Goal: Task Accomplishment & Management: Use online tool/utility

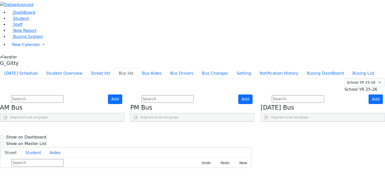
scroll to position [175, 0]
click at [24, 21] on span "Student" at bounding box center [21, 18] width 16 height 5
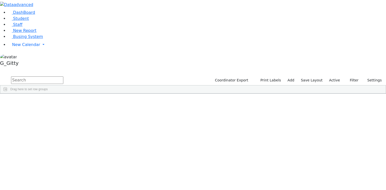
click at [63, 76] on input "text" at bounding box center [37, 80] width 52 height 8
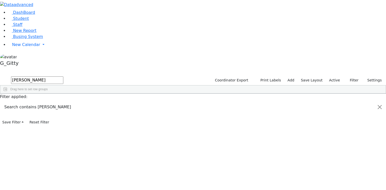
type input "lori"
click at [32, 102] on div "6511260" at bounding box center [15, 105] width 31 height 7
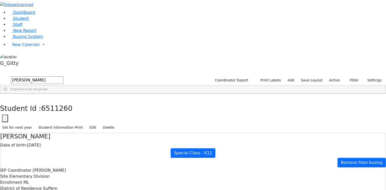
checkbox input "true"
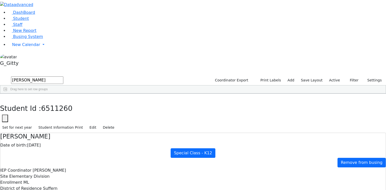
select select "211"
drag, startPoint x: 169, startPoint y: 90, endPoint x: 154, endPoint y: 87, distance: 15.1
drag, startPoint x: 175, startPoint y: 89, endPoint x: 195, endPoint y: 89, distance: 20.1
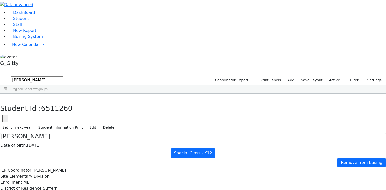
drag, startPoint x: 165, startPoint y: 61, endPoint x: 166, endPoint y: 64, distance: 3.2
select select "211"
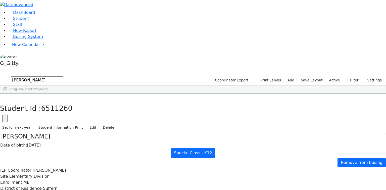
click at [7, 94] on button "button" at bounding box center [3, 99] width 7 height 11
click at [26, 39] on span "Busing System" at bounding box center [28, 36] width 30 height 5
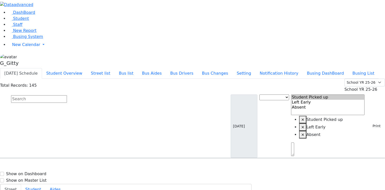
drag, startPoint x: 82, startPoint y: 45, endPoint x: 85, endPoint y: 43, distance: 3.2
click at [67, 95] on input "text" at bounding box center [39, 99] width 56 height 8
click at [138, 68] on button "Bus list" at bounding box center [125, 73] width 23 height 11
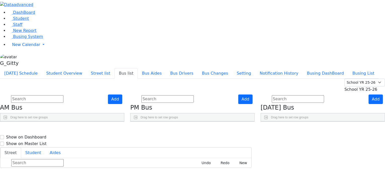
scroll to position [40, 0]
click at [112, 189] on link "Press SPACE to select this row." at bounding box center [109, 192] width 5 height 7
checkbox input "true"
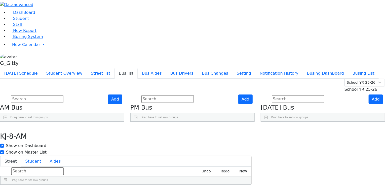
click at [46, 156] on li "Student" at bounding box center [33, 161] width 24 height 10
click at [46, 156] on button "Student" at bounding box center [33, 161] width 24 height 11
drag, startPoint x: 147, startPoint y: 100, endPoint x: 148, endPoint y: 72, distance: 27.4
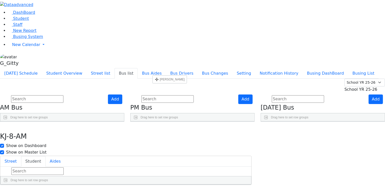
drag, startPoint x: 147, startPoint y: 161, endPoint x: 155, endPoint y: 77, distance: 84.4
drag, startPoint x: 146, startPoint y: 143, endPoint x: 151, endPoint y: 89, distance: 53.9
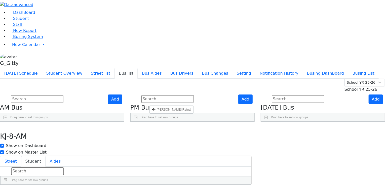
drag, startPoint x: 146, startPoint y: 181, endPoint x: 152, endPoint y: 108, distance: 73.4
drag, startPoint x: 147, startPoint y: 167, endPoint x: 156, endPoint y: 82, distance: 85.2
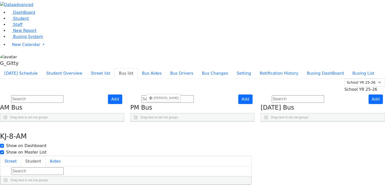
drag, startPoint x: 147, startPoint y: 154, endPoint x: 149, endPoint y: 96, distance: 58.4
drag, startPoint x: 147, startPoint y: 154, endPoint x: 146, endPoint y: 105, distance: 48.8
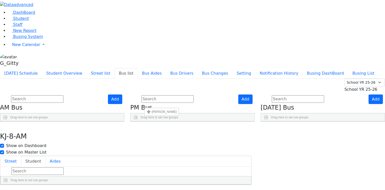
drag, startPoint x: 146, startPoint y: 93, endPoint x: 147, endPoint y: 104, distance: 11.3
drag, startPoint x: 147, startPoint y: 144, endPoint x: 145, endPoint y: 134, distance: 10.7
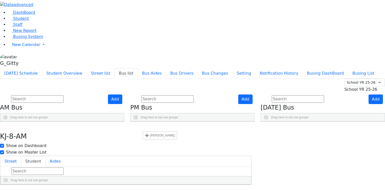
drag, startPoint x: 146, startPoint y: 178, endPoint x: 151, endPoint y: 146, distance: 32.6
drag, startPoint x: 146, startPoint y: 178, endPoint x: 148, endPoint y: 154, distance: 24.4
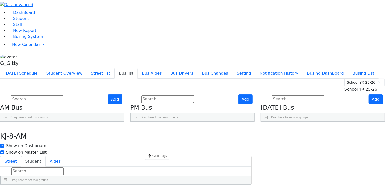
click at [7, 122] on button "button" at bounding box center [3, 127] width 7 height 11
click at [63, 95] on input "text" at bounding box center [37, 99] width 52 height 8
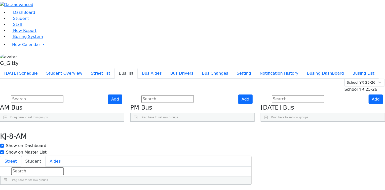
click at [63, 95] on input "text" at bounding box center [37, 99] width 52 height 8
drag, startPoint x: 119, startPoint y: 54, endPoint x: 107, endPoint y: 52, distance: 12.1
click at [107, 104] on h4 "AM Bus" at bounding box center [62, 107] width 124 height 7
click at [108, 104] on h4 "AM Bus" at bounding box center [62, 107] width 124 height 7
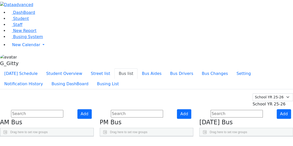
click at [147, 110] on input "text" at bounding box center [137, 114] width 52 height 8
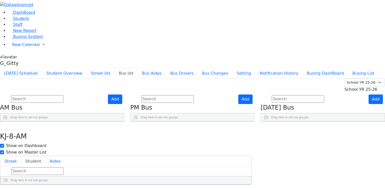
click at [194, 95] on input "text" at bounding box center [167, 99] width 52 height 8
click at [336, 68] on button "Busing DashBoard" at bounding box center [326, 73] width 46 height 11
click at [194, 95] on input "text" at bounding box center [167, 99] width 52 height 8
click at [287, 95] on input "text" at bounding box center [298, 99] width 52 height 8
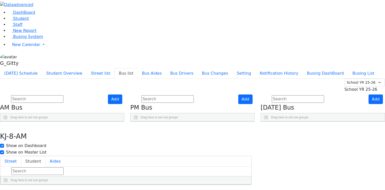
click at [186, 95] on input "text" at bounding box center [167, 99] width 52 height 8
click at [63, 95] on input "text" at bounding box center [37, 99] width 52 height 8
click at [26, 21] on link "Student" at bounding box center [18, 18] width 21 height 5
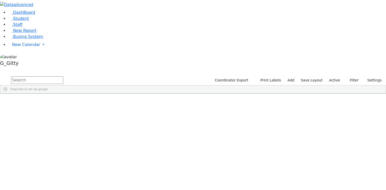
click at [63, 76] on input "text" at bounding box center [37, 80] width 52 height 8
type input "ref"
click at [64, 144] on div "Weinberg" at bounding box center [48, 147] width 32 height 7
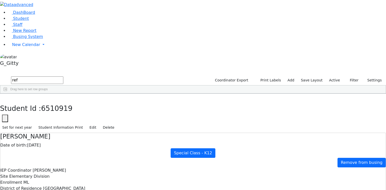
scroll to position [75, 0]
click at [17, 39] on span "Busing System" at bounding box center [28, 36] width 30 height 5
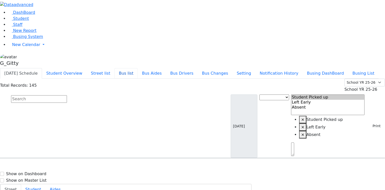
click at [138, 68] on button "Bus list" at bounding box center [125, 73] width 23 height 11
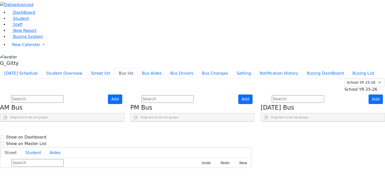
click at [63, 95] on input "text" at bounding box center [37, 99] width 52 height 8
click at [16, 21] on span "Student" at bounding box center [21, 18] width 16 height 5
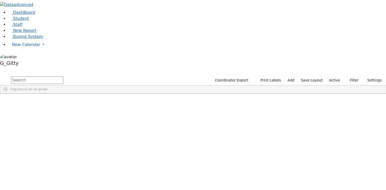
click at [63, 76] on input "text" at bounding box center [37, 80] width 52 height 8
type input "kola"
click at [32, 102] on div "6511087" at bounding box center [15, 105] width 31 height 7
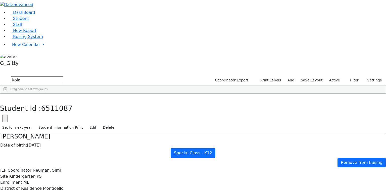
checkbox input "true"
drag, startPoint x: 168, startPoint y: 92, endPoint x: 153, endPoint y: 90, distance: 15.3
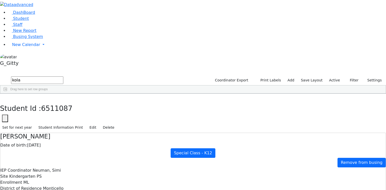
drag, startPoint x: 176, startPoint y: 89, endPoint x: 188, endPoint y: 91, distance: 11.7
drag, startPoint x: 255, startPoint y: 92, endPoint x: 261, endPoint y: 91, distance: 6.1
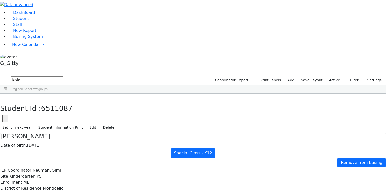
drag, startPoint x: 134, startPoint y: 88, endPoint x: 282, endPoint y: 176, distance: 172.3
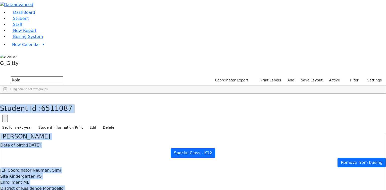
drag, startPoint x: 86, startPoint y: 6, endPoint x: 261, endPoint y: 179, distance: 246.1
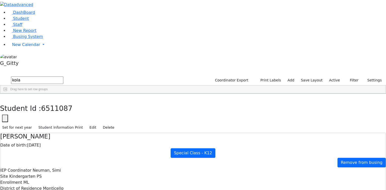
scroll to position [0, 0]
drag, startPoint x: 83, startPoint y: 7, endPoint x: 191, endPoint y: 137, distance: 169.3
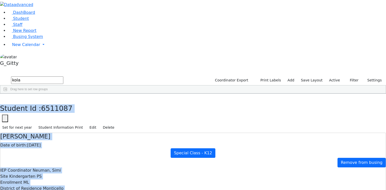
scroll to position [48, 0]
drag, startPoint x: 85, startPoint y: 7, endPoint x: 224, endPoint y: 153, distance: 201.9
drag, startPoint x: 85, startPoint y: 7, endPoint x: 273, endPoint y: 179, distance: 254.9
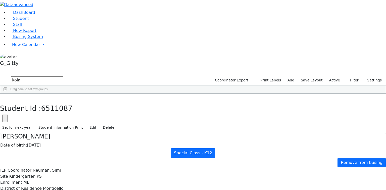
drag, startPoint x: 226, startPoint y: 86, endPoint x: 179, endPoint y: 88, distance: 47.4
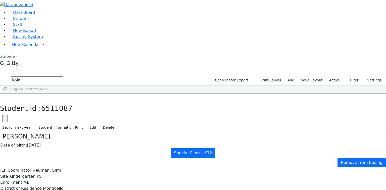
drag, startPoint x: 244, startPoint y: 86, endPoint x: 156, endPoint y: 82, distance: 87.9
drag, startPoint x: 223, startPoint y: 94, endPoint x: 198, endPoint y: 90, distance: 26.0
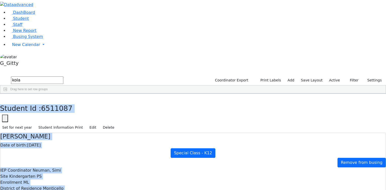
scroll to position [48, 0]
drag, startPoint x: 85, startPoint y: 5, endPoint x: 294, endPoint y: 182, distance: 274.8
drag, startPoint x: 86, startPoint y: 4, endPoint x: 285, endPoint y: 178, distance: 264.3
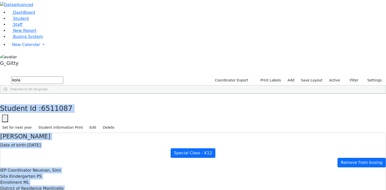
drag, startPoint x: 251, startPoint y: 173, endPoint x: 243, endPoint y: 173, distance: 7.3
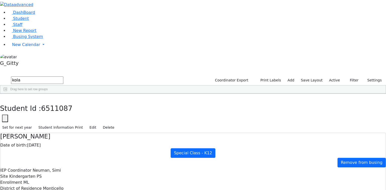
scroll to position [0, 0]
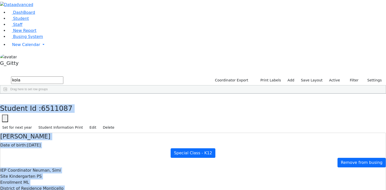
scroll to position [48, 0]
drag, startPoint x: 86, startPoint y: 7, endPoint x: 272, endPoint y: 173, distance: 248.7
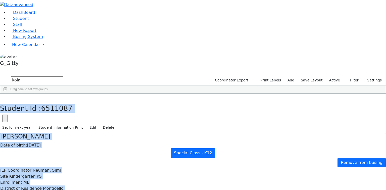
scroll to position [0, 0]
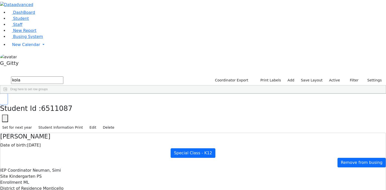
click at [2, 98] on use "button" at bounding box center [2, 98] width 0 height 0
click at [232, 102] on div "0 6511087 Kolakowski Moses 04/29/2018 Neuman, Simi ML Special Class - K12 Monti…" at bounding box center [190, 105] width 381 height 7
drag, startPoint x: 281, startPoint y: 121, endPoint x: 370, endPoint y: 104, distance: 90.7
click at [299, 109] on div "0 6511087 Kolakowski Moses 04/29/2018 Neuman, Simi ML Special Class - K12 Monti…" at bounding box center [190, 105] width 381 height 7
click at [27, 39] on link "Busing System" at bounding box center [25, 36] width 35 height 5
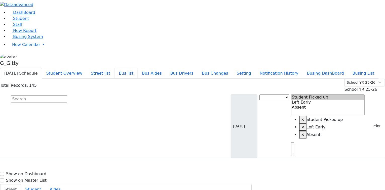
click at [138, 68] on button "Bus list" at bounding box center [125, 73] width 23 height 11
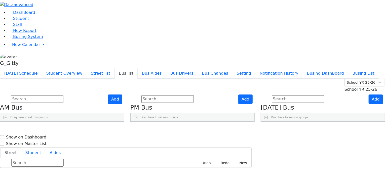
click at [63, 95] on input "text" at bounding box center [37, 99] width 52 height 8
drag, startPoint x: 98, startPoint y: 70, endPoint x: 121, endPoint y: 73, distance: 23.9
click at [68, 121] on div at bounding box center [67, 125] width 2 height 8
drag, startPoint x: 67, startPoint y: 71, endPoint x: 77, endPoint y: 72, distance: 10.9
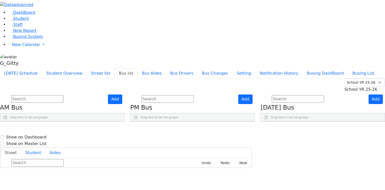
click at [19, 121] on div at bounding box center [18, 125] width 2 height 8
click at [166, 132] on span at bounding box center [164, 134] width 4 height 4
drag, startPoint x: 207, startPoint y: 72, endPoint x: 228, endPoint y: 72, distance: 21.1
click at [190, 121] on div at bounding box center [189, 125] width 2 height 8
drag, startPoint x: 176, startPoint y: 73, endPoint x: 188, endPoint y: 72, distance: 12.6
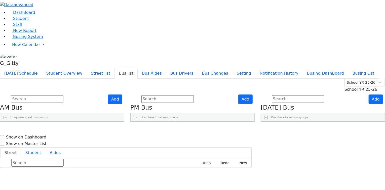
click at [151, 121] on div at bounding box center [150, 125] width 2 height 8
drag, startPoint x: 284, startPoint y: 73, endPoint x: 299, endPoint y: 73, distance: 14.6
click at [283, 121] on div at bounding box center [282, 125] width 2 height 8
drag, startPoint x: 330, startPoint y: 74, endPoint x: 339, endPoint y: 73, distance: 9.1
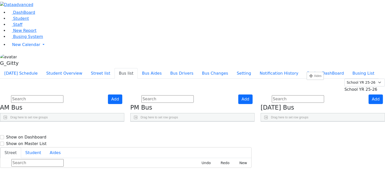
drag, startPoint x: 330, startPoint y: 74, endPoint x: 309, endPoint y: 74, distance: 20.6
drag, startPoint x: 317, startPoint y: 74, endPoint x: 351, endPoint y: 76, distance: 34.6
click at [351, 121] on div "BusNumber Aides" at bounding box center [323, 129] width 124 height 16
click at [194, 95] on input "text" at bounding box center [167, 99] width 52 height 8
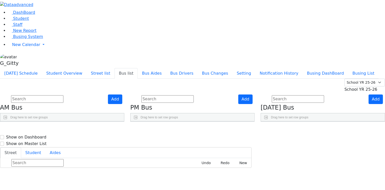
click at [291, 95] on input "text" at bounding box center [298, 99] width 52 height 8
click at [194, 95] on input "text" at bounding box center [167, 99] width 52 height 8
drag, startPoint x: 284, startPoint y: 72, endPoint x: 304, endPoint y: 74, distance: 20.2
click at [284, 121] on div at bounding box center [283, 125] width 2 height 8
click at [276, 95] on div "Add Friday Bus Drag here to set row groups Drag here to set column labels BusNu…" at bounding box center [323, 108] width 130 height 27
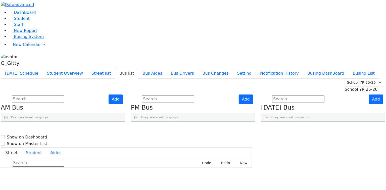
scroll to position [0, 14]
click at [194, 95] on input "text" at bounding box center [167, 99] width 52 height 8
click at [255, 68] on button "Setting" at bounding box center [243, 73] width 23 height 11
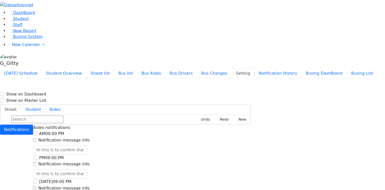
scroll to position [0, 0]
click at [166, 68] on button "Bus Aides" at bounding box center [152, 73] width 28 height 11
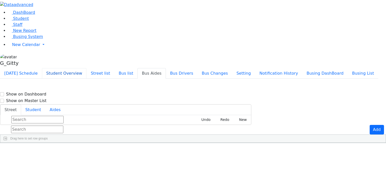
click at [87, 68] on button "Student Overview" at bounding box center [64, 73] width 45 height 11
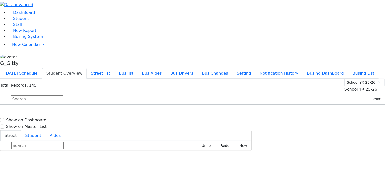
click at [63, 95] on input "text" at bounding box center [37, 99] width 52 height 8
click at [16, 39] on link "Busing System" at bounding box center [25, 36] width 35 height 5
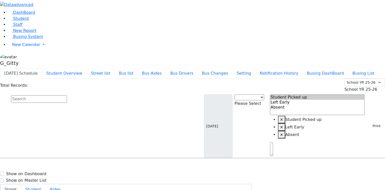
click at [67, 95] on input "text" at bounding box center [39, 99] width 56 height 8
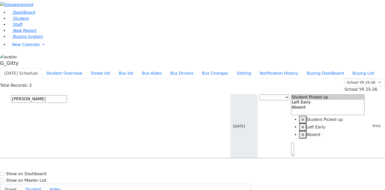
type input "[PERSON_NAME]"
select select
click at [142, 79] on div "Total Records: 3 Summer YR 25 School YR 25-26 Summer YR 25 School YR 24-25 Summ…" at bounding box center [192, 119] width 385 height 80
click at [67, 95] on input "[PERSON_NAME]" at bounding box center [39, 99] width 56 height 8
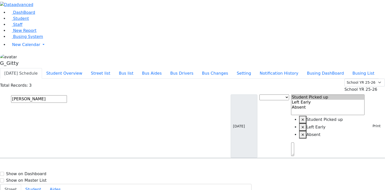
click at [67, 95] on input "[PERSON_NAME]" at bounding box center [39, 99] width 56 height 8
type input "kirz"
click at [107, 166] on div "[STREET_ADDRESS]" at bounding box center [80, 172] width 53 height 13
select select
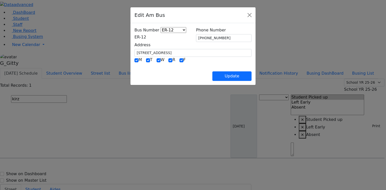
click at [146, 38] on span at bounding box center [146, 37] width 0 height 5
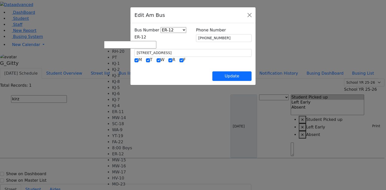
select select "412"
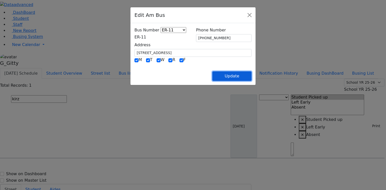
click at [252, 75] on button "Update" at bounding box center [232, 76] width 39 height 10
select select
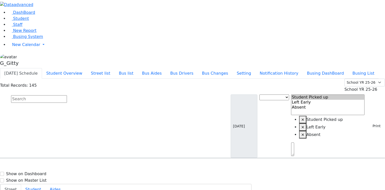
click at [67, 95] on input "text" at bounding box center [39, 99] width 56 height 8
click at [67, 95] on input "[PERSON_NAME]" at bounding box center [39, 99] width 56 height 8
click at [67, 95] on input "stru" at bounding box center [39, 99] width 56 height 8
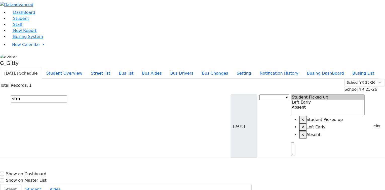
click at [67, 95] on input "stru" at bounding box center [39, 99] width 56 height 8
type input "kirzn"
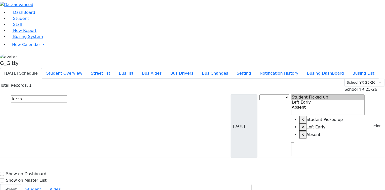
click at [40, 166] on span "[PERSON_NAME] [DATE] 8454260994" at bounding box center [21, 173] width 37 height 14
select select
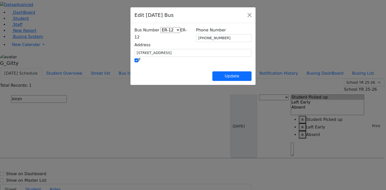
click at [136, 35] on span "ER-12" at bounding box center [161, 34] width 52 height 12
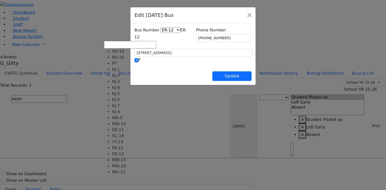
scroll to position [37, 0]
select select "426"
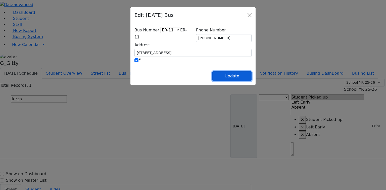
drag, startPoint x: 255, startPoint y: 75, endPoint x: 170, endPoint y: 51, distance: 89.0
click at [252, 75] on button "Update" at bounding box center [232, 76] width 39 height 10
select select
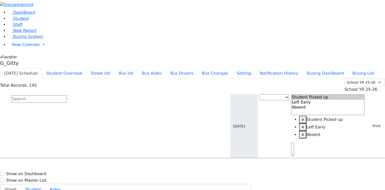
click at [111, 79] on div "Total Records: 145 Summer YR 25 School YR 25-26 Summer YR 25 School YR 24-25 Su…" at bounding box center [192, 119] width 385 height 80
click at [67, 95] on input "text" at bounding box center [39, 99] width 56 height 8
type input "[PERSON_NAME]"
click at [107, 166] on div "[STREET_ADDRESS][PERSON_NAME]" at bounding box center [80, 172] width 53 height 13
select select
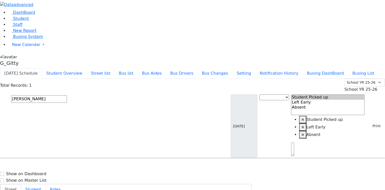
click at [67, 95] on input "[PERSON_NAME]" at bounding box center [39, 99] width 56 height 8
type input "stru"
click at [107, 166] on div "[STREET_ADDRESS][PERSON_NAME]" at bounding box center [80, 172] width 53 height 13
select select
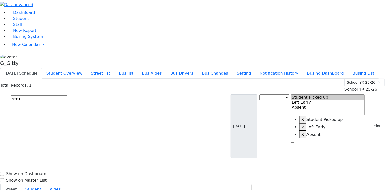
click at [67, 95] on input "stru" at bounding box center [39, 99] width 56 height 8
type input "trop"
click at [107, 179] on div "[STREET_ADDRESS][PERSON_NAME]" at bounding box center [80, 185] width 53 height 13
select select
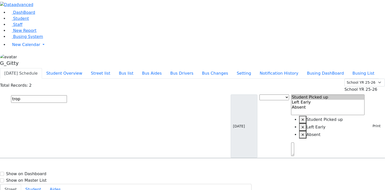
click at [67, 95] on input "trop" at bounding box center [39, 99] width 56 height 8
type input "[PERSON_NAME]"
click at [107, 166] on div "[STREET_ADDRESS]" at bounding box center [80, 172] width 53 height 13
select select
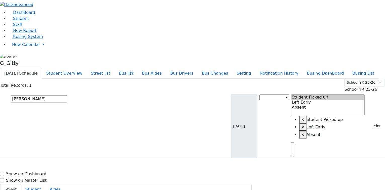
click at [67, 95] on input "[PERSON_NAME]" at bounding box center [39, 99] width 56 height 8
click at [67, 95] on input "text" at bounding box center [39, 99] width 56 height 8
type input "sura"
click at [40, 166] on h6 "[PERSON_NAME]" at bounding box center [21, 168] width 37 height 5
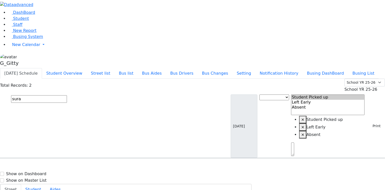
select select
click at [67, 95] on input "sura" at bounding box center [39, 99] width 56 height 8
type input "[PERSON_NAME] b"
click at [107, 179] on div "2 [PERSON_NAME] Ct" at bounding box center [80, 185] width 53 height 13
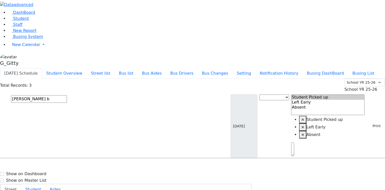
select select
click at [67, 95] on input "[PERSON_NAME] b" at bounding box center [39, 99] width 56 height 8
type input "sternber"
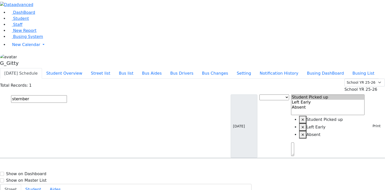
click at [107, 166] on div "[STREET_ADDRESS]" at bounding box center [80, 172] width 53 height 13
select select
click at [67, 95] on input "sternber" at bounding box center [39, 99] width 56 height 8
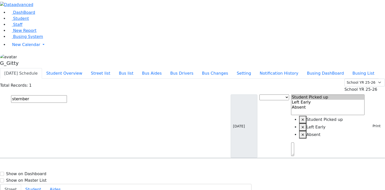
click at [67, 95] on input "sternber" at bounding box center [39, 99] width 56 height 8
type input "parne"
click at [107, 166] on div "13 [PERSON_NAME] Dr." at bounding box center [80, 172] width 53 height 13
select select
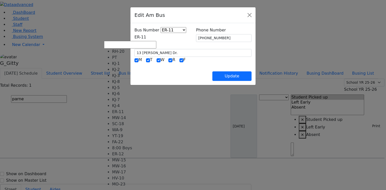
click at [146, 36] on span "ER-11" at bounding box center [141, 37] width 12 height 5
select select "438"
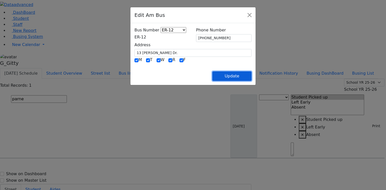
click at [252, 75] on button "Update" at bounding box center [232, 76] width 39 height 10
select select
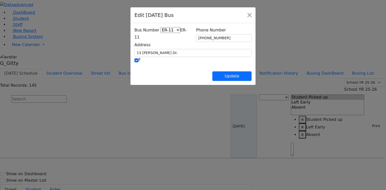
click at [137, 39] on span "ER-11" at bounding box center [161, 34] width 52 height 12
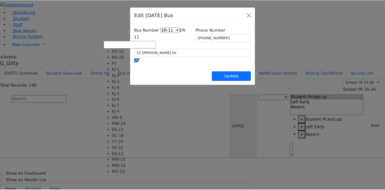
scroll to position [37, 0]
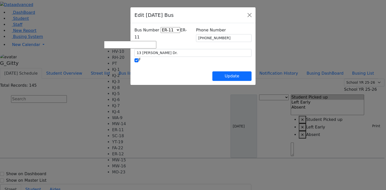
select select "440"
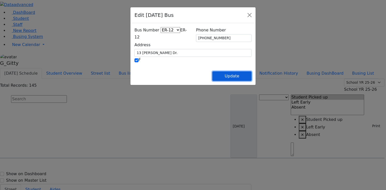
click at [252, 76] on button "Update" at bounding box center [232, 76] width 39 height 10
select select
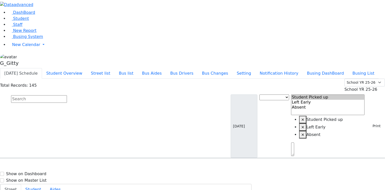
click at [67, 95] on input "text" at bounding box center [39, 99] width 56 height 8
type input "s"
type input "breue"
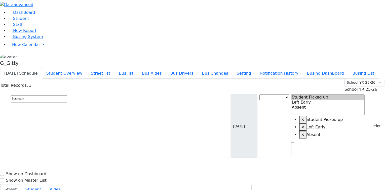
select select
click at [67, 95] on input "breue" at bounding box center [39, 99] width 56 height 8
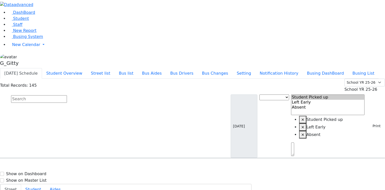
click at [67, 95] on input "text" at bounding box center [39, 99] width 56 height 8
type input "lowy"
click at [107, 166] on div "27 Stern St. # 101" at bounding box center [80, 172] width 53 height 13
select select
click at [67, 95] on input "lowy" at bounding box center [39, 99] width 56 height 8
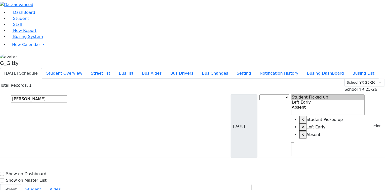
click at [67, 95] on input "lowy" at bounding box center [39, 99] width 56 height 8
type input "kirzner"
click at [40, 166] on span "Kirzner Dovid 8/29/2004 8454260994" at bounding box center [21, 173] width 37 height 14
select select
click at [90, 158] on div "Drag here to set row groups Drag here to set column labels Student information …" at bounding box center [192, 158] width 385 height 1
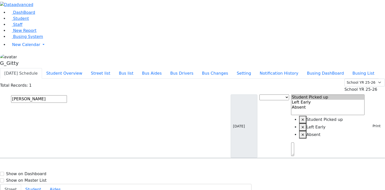
click at [67, 95] on input "kirzner" at bounding box center [39, 99] width 56 height 8
type input "tropp"
click at [40, 173] on span "8453544624" at bounding box center [28, 175] width 23 height 4
select select
click at [67, 95] on input "tropp" at bounding box center [39, 99] width 56 height 8
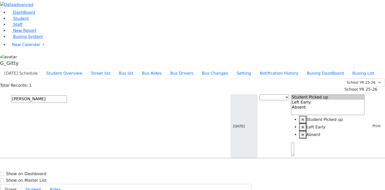
click at [67, 95] on input "tropp" at bounding box center [39, 99] width 56 height 8
type input "stru"
click at [107, 166] on div "63 Buchanan Road" at bounding box center [80, 172] width 53 height 13
select select
click at [67, 95] on input "stru" at bounding box center [39, 99] width 56 height 8
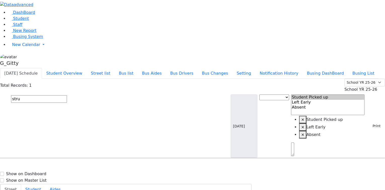
click at [67, 95] on input "stru" at bounding box center [39, 99] width 56 height 8
type input "sura h"
click at [153, 166] on div "Hirschler Sura 4/27/2004 8455386144 24 Haller Crescent ER-12 24 Haller Crescent…" at bounding box center [160, 178] width 320 height 25
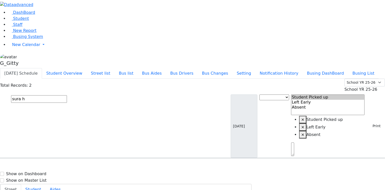
click at [107, 166] on div "24 Haller Crescent" at bounding box center [80, 172] width 53 height 13
select select
click at [67, 95] on input "sura h" at bounding box center [39, 99] width 56 height 8
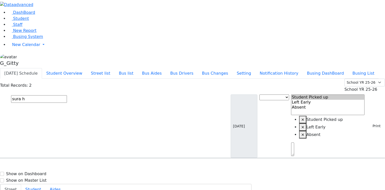
click at [67, 95] on input "sura h" at bounding box center [39, 99] width 56 height 8
drag, startPoint x: 92, startPoint y: 41, endPoint x: 64, endPoint y: 39, distance: 27.2
click at [64, 95] on form "sura h" at bounding box center [33, 126] width 67 height 63
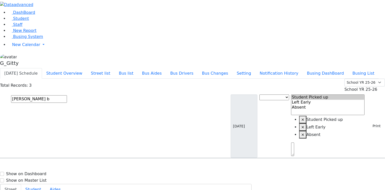
type input "shimon b"
click at [40, 178] on h6 "[PERSON_NAME]" at bounding box center [21, 180] width 37 height 5
select select
click at [67, 95] on input "shimon b" at bounding box center [39, 99] width 56 height 8
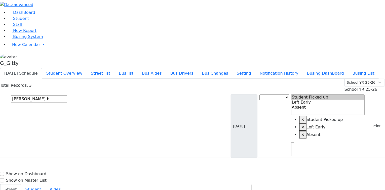
click at [67, 95] on input "shimon b" at bounding box center [39, 99] width 56 height 8
drag, startPoint x: 117, startPoint y: 46, endPoint x: 67, endPoint y: 37, distance: 50.8
click at [67, 79] on div "Total Records: 3 Summer YR 25 School YR 25-26 Summer YR 25 School YR 24-25 Summ…" at bounding box center [192, 119] width 385 height 80
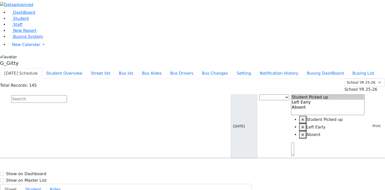
click at [369, 125] on use "button" at bounding box center [369, 125] width 0 height 0
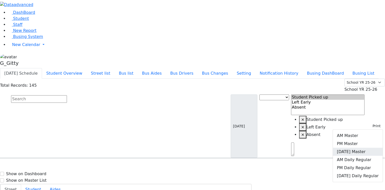
click at [361, 148] on link "[DATE] Master" at bounding box center [358, 152] width 50 height 8
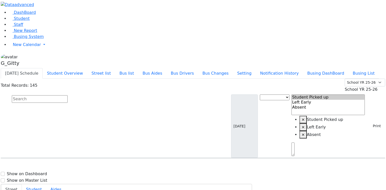
scroll to position [0, 0]
click at [67, 95] on input "text" at bounding box center [39, 99] width 56 height 8
type input "fai"
click at [71, 166] on h6 "Faivelson Shmuel Eliyahu Avigdor" at bounding box center [36, 168] width 67 height 5
select select
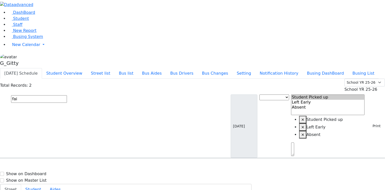
drag, startPoint x: 273, startPoint y: 70, endPoint x: 262, endPoint y: 69, distance: 11.4
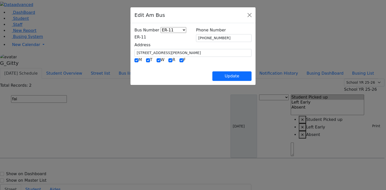
click at [135, 37] on span "ER-11" at bounding box center [141, 37] width 12 height 5
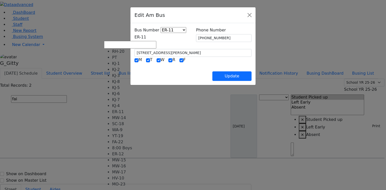
select select "361"
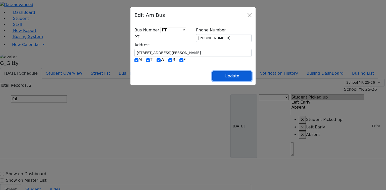
click at [252, 76] on button "Update" at bounding box center [232, 76] width 39 height 10
select select
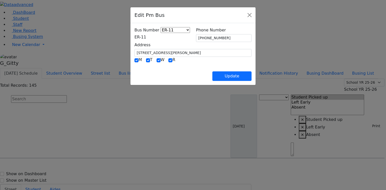
click at [135, 38] on span "ER-11" at bounding box center [141, 37] width 12 height 5
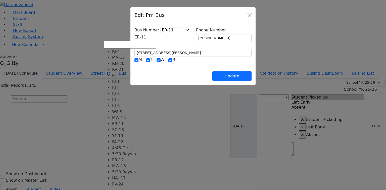
select select "374"
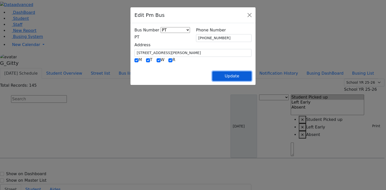
click at [252, 78] on button "Update" at bounding box center [232, 76] width 39 height 10
select select
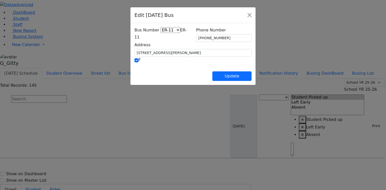
click at [135, 39] on span "ER-11" at bounding box center [161, 34] width 52 height 12
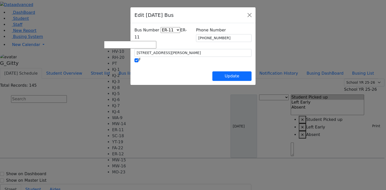
select select "389"
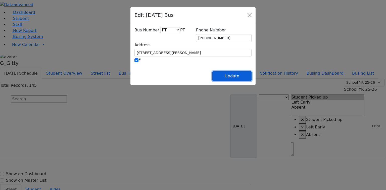
click at [252, 79] on button "Update" at bounding box center [232, 76] width 39 height 10
select select
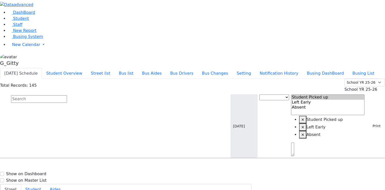
click at [67, 95] on input "text" at bounding box center [39, 99] width 56 height 8
type input "shalom"
click at [40, 166] on h6 "Friedman Shalom" at bounding box center [21, 168] width 37 height 5
select select
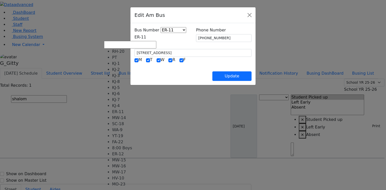
click at [146, 38] on span "ER-11" at bounding box center [141, 37] width 12 height 5
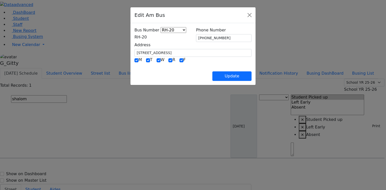
click at [135, 38] on span "RH-20" at bounding box center [141, 37] width 12 height 5
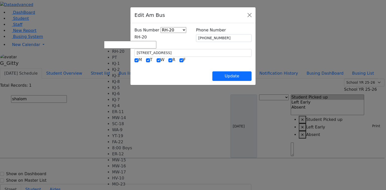
click at [135, 35] on span "RH-20" at bounding box center [141, 37] width 12 height 5
select select "361"
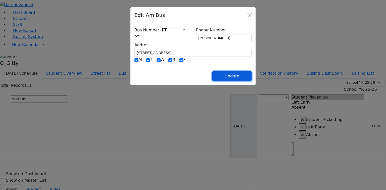
click at [252, 77] on button "Update" at bounding box center [232, 76] width 39 height 10
select select
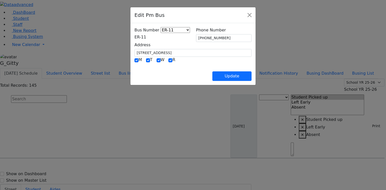
click at [135, 37] on span "ER-11" at bounding box center [141, 37] width 12 height 5
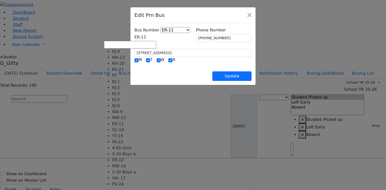
select select "374"
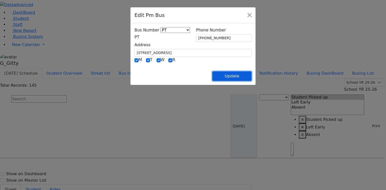
click at [252, 77] on button "Update" at bounding box center [232, 76] width 39 height 10
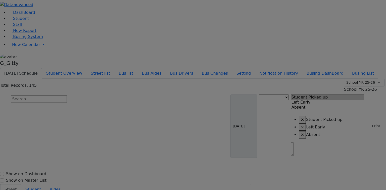
select select
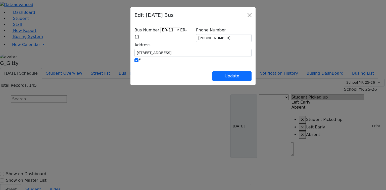
click at [135, 39] on span "ER-11" at bounding box center [161, 34] width 52 height 12
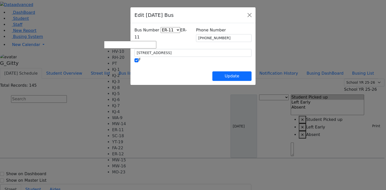
select select "389"
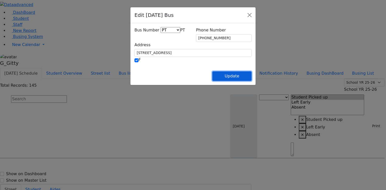
click at [252, 73] on button "Update" at bounding box center [232, 76] width 39 height 10
select select
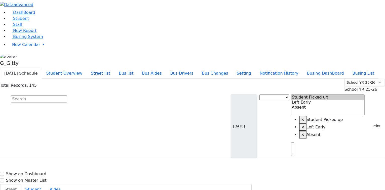
click at [67, 95] on input "text" at bounding box center [39, 99] width 56 height 8
click at [373, 122] on button "Print" at bounding box center [374, 126] width 16 height 8
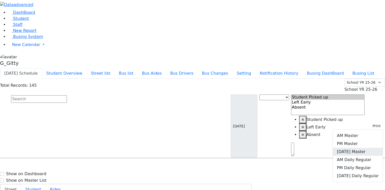
click at [357, 148] on link "[DATE] Master" at bounding box center [358, 152] width 50 height 8
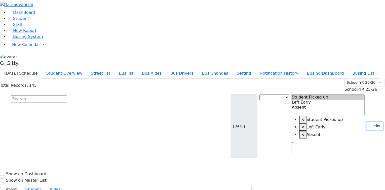
click at [367, 122] on button "Print" at bounding box center [374, 126] width 16 height 8
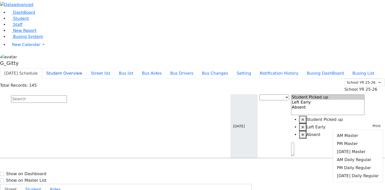
click at [87, 68] on button "Student Overview" at bounding box center [64, 73] width 45 height 11
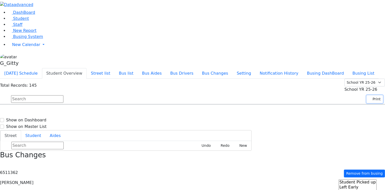
click at [367, 95] on button "Print" at bounding box center [374, 99] width 16 height 8
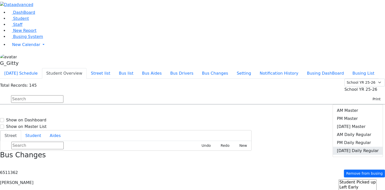
click at [359, 147] on link "Friday Daily Regular" at bounding box center [358, 151] width 50 height 8
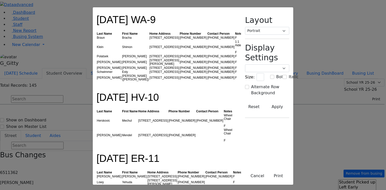
click at [97, 47] on td "Klein" at bounding box center [109, 47] width 25 height 15
click at [97, 51] on td "Klein" at bounding box center [109, 47] width 25 height 15
click at [97, 55] on td "Polatsek" at bounding box center [109, 56] width 25 height 4
click at [97, 66] on td "Schnitzler" at bounding box center [109, 68] width 25 height 4
click at [97, 70] on td "Schwimmer" at bounding box center [109, 72] width 25 height 4
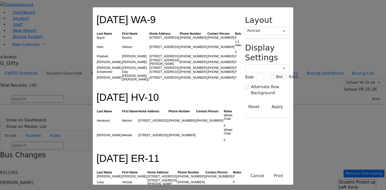
click at [97, 81] on div at bounding box center [167, 83] width 141 height 4
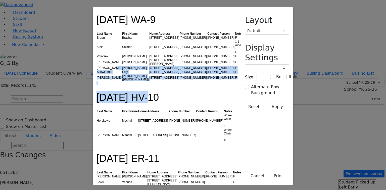
drag, startPoint x: 72, startPoint y: 65, endPoint x: 78, endPoint y: 81, distance: 17.7
click at [97, 85] on h1 "Friday HV-10" at bounding box center [167, 94] width 141 height 18
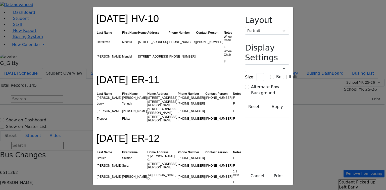
scroll to position [101, 0]
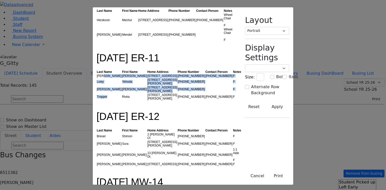
drag, startPoint x: 60, startPoint y: 56, endPoint x: 71, endPoint y: 69, distance: 17.6
click at [97, 74] on tbody "Kirzner Dovid 222-A Kearsing Park Way (845) 426-0994 (718) 316-0739 F Lowy Yehu…" at bounding box center [169, 87] width 145 height 27
click at [97, 93] on td "Tropper" at bounding box center [109, 97] width 25 height 8
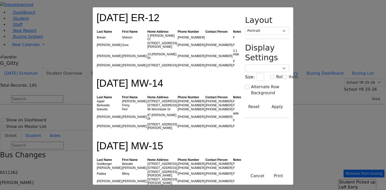
scroll to position [201, 0]
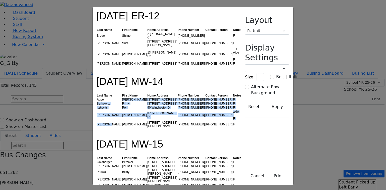
drag, startPoint x: 66, startPoint y: 54, endPoint x: 76, endPoint y: 77, distance: 24.7
click at [97, 98] on tbody "Appel Jacob 5 Blackmoor Ct. (845) 492-5198 (845) 637-9590 F Berkowitz Frimy 187…" at bounding box center [169, 113] width 145 height 31
click at [97, 121] on td "Schwartz" at bounding box center [109, 125] width 25 height 8
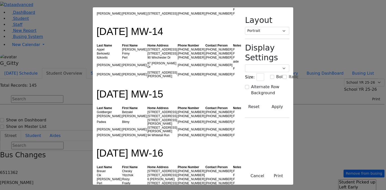
scroll to position [262, 0]
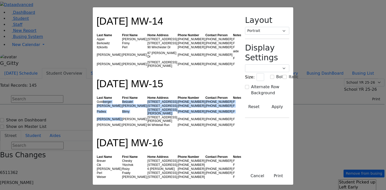
drag, startPoint x: 61, startPoint y: 52, endPoint x: 78, endPoint y: 65, distance: 21.6
click at [97, 100] on tbody "Goldberger Betzalel 4 Primrose Lane (845) 604-0005 (845) 604-0005 F Mosesson Ch…" at bounding box center [169, 113] width 145 height 27
click at [122, 115] on td "Yitty" at bounding box center [134, 119] width 25 height 8
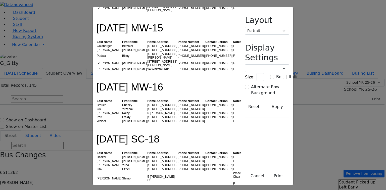
scroll to position [342, 0]
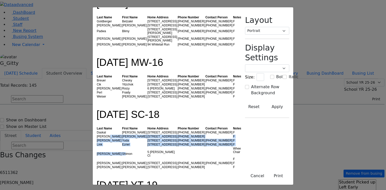
drag, startPoint x: 71, startPoint y: 78, endPoint x: 83, endPoint y: 100, distance: 25.2
click at [97, 131] on tbody "Daskal Abraham 9 Twinkle Rd (845) 356-0011 (845) 262-9994 F Fishman Eliezer 43 …" at bounding box center [169, 150] width 145 height 39
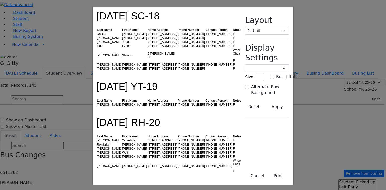
scroll to position [443, 0]
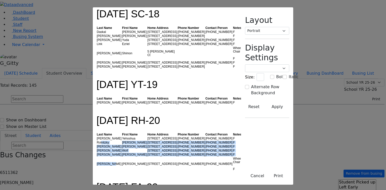
drag, startPoint x: 62, startPoint y: 85, endPoint x: 70, endPoint y: 101, distance: 18.2
click at [97, 137] on tbody "Heller Yehoshua 6 Premishlan Way #201 (718) 633-6735 (347) 962-9121 F Rolnitzky…" at bounding box center [169, 154] width 145 height 35
click at [97, 157] on td "Werzberger" at bounding box center [109, 164] width 25 height 15
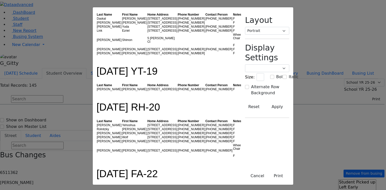
scroll to position [463, 0]
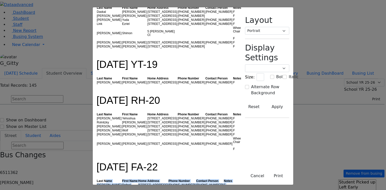
drag, startPoint x: 63, startPoint y: 109, endPoint x: 77, endPoint y: 118, distance: 16.6
click at [97, 187] on div at bounding box center [167, 189] width 141 height 4
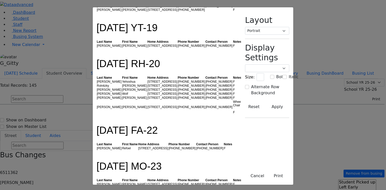
scroll to position [503, 0]
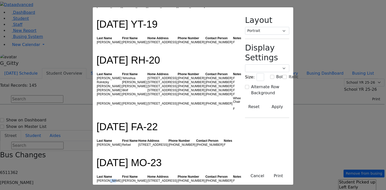
drag, startPoint x: 65, startPoint y: 103, endPoint x: 72, endPoint y: 106, distance: 7.7
click at [97, 179] on td "Kolakowski" at bounding box center [109, 181] width 25 height 4
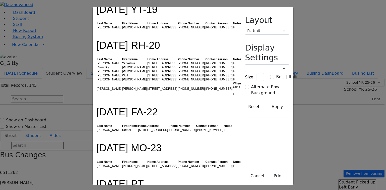
scroll to position [543, 0]
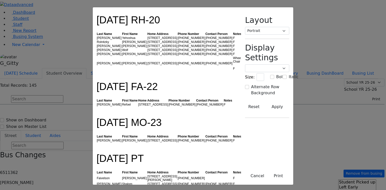
click at [97, 182] on td "Friedman" at bounding box center [109, 184] width 25 height 4
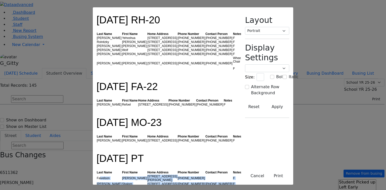
drag, startPoint x: 58, startPoint y: 96, endPoint x: 76, endPoint y: 111, distance: 23.4
click at [97, 175] on tbody "Faivelson Shmuel Eliyahu Avigdor 4 Jon Leif Ln (773) 398-4442 F Friedman Shalom…" at bounding box center [169, 190] width 145 height 31
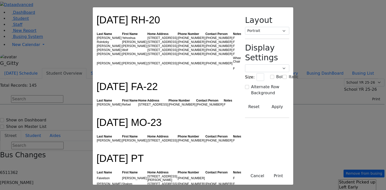
drag, startPoint x: 159, startPoint y: 111, endPoint x: 106, endPoint y: 116, distance: 54.1
click at [106, 175] on tbody "Faivelson Shmuel Eliyahu Avigdor 4 Jon Leif Ln (773) 398-4442 F Friedman Shalom…" at bounding box center [169, 190] width 145 height 31
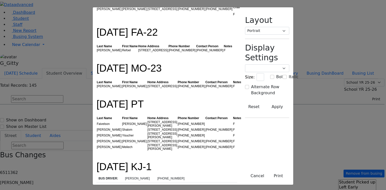
scroll to position [604, 0]
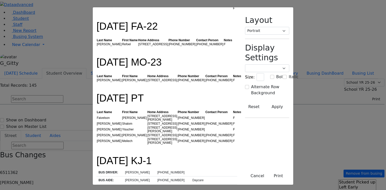
click at [123, 184] on td "Henchy Kohn" at bounding box center [139, 188] width 32 height 8
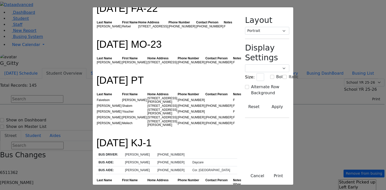
scroll to position [644, 0]
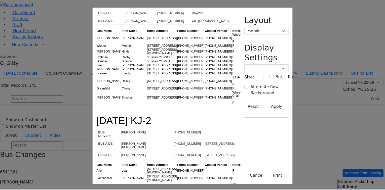
scroll to position [765, 0]
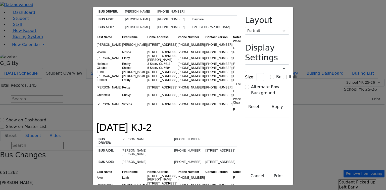
click at [268, 174] on button "Cancel" at bounding box center [257, 176] width 20 height 10
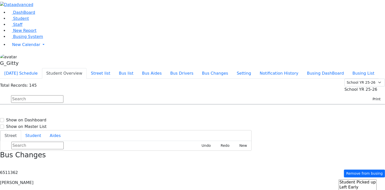
click at [63, 95] on input "text" at bounding box center [37, 99] width 52 height 8
click at [138, 68] on button "Bus list" at bounding box center [125, 73] width 23 height 11
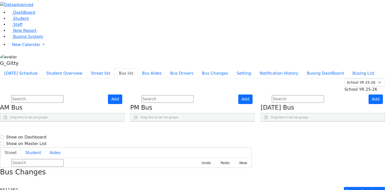
drag, startPoint x: 365, startPoint y: 91, endPoint x: 361, endPoint y: 89, distance: 4.7
click at [369, 143] on icon "Press SPACE to select this row." at bounding box center [370, 144] width 3 height 3
checkbox input "true"
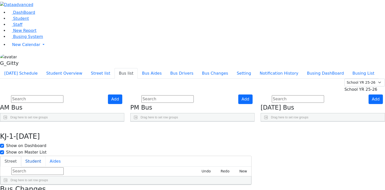
click at [46, 156] on button "Student" at bounding box center [33, 161] width 24 height 11
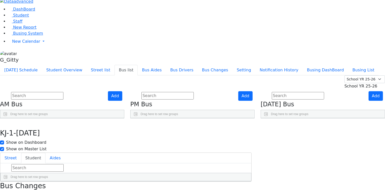
scroll to position [0, 0]
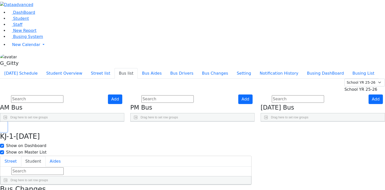
click at [5, 126] on icon "button" at bounding box center [3, 127] width 3 height 3
click at [369, 156] on use "Press SPACE to select this row." at bounding box center [369, 156] width 0 height 0
click at [46, 156] on button "Student" at bounding box center [33, 161] width 24 height 11
drag, startPoint x: 146, startPoint y: 179, endPoint x: 164, endPoint y: 78, distance: 102.4
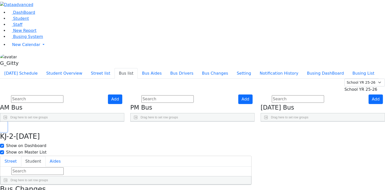
drag, startPoint x: 134, startPoint y: 7, endPoint x: 149, endPoint y: 25, distance: 23.7
click at [2, 126] on use "button" at bounding box center [2, 126] width 0 height 0
drag, startPoint x: 110, startPoint y: 8, endPoint x: 121, endPoint y: 12, distance: 11.6
click at [87, 68] on button "Student Overview" at bounding box center [64, 73] width 45 height 11
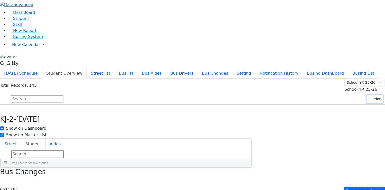
drag, startPoint x: 371, startPoint y: 44, endPoint x: 362, endPoint y: 69, distance: 27.4
click at [371, 95] on button "Print" at bounding box center [374, 99] width 16 height 8
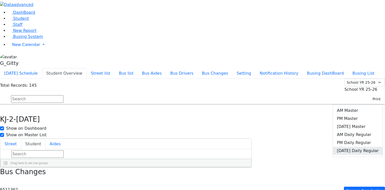
click at [350, 147] on link "[DATE] Daily Regular" at bounding box center [358, 151] width 50 height 8
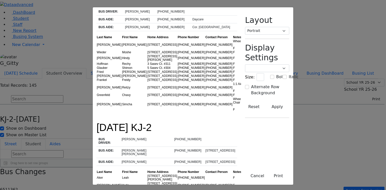
click at [147, 182] on td "8 Lemberg Ct." at bounding box center [162, 186] width 30 height 8
click at [147, 189] on td "15 Lemberg Ct. #202" at bounding box center [162, 193] width 30 height 8
click at [178, 182] on td "(845) 783-2212" at bounding box center [192, 186] width 28 height 8
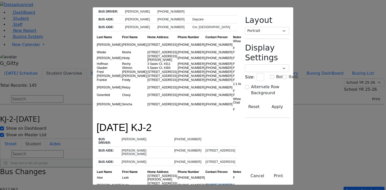
drag, startPoint x: 203, startPoint y: 58, endPoint x: 176, endPoint y: 56, distance: 27.5
click at [176, 182] on tr "Sandel Yuda 8 Lemberg Ct. (845) 783-2212 (845) 662-2100 F" at bounding box center [169, 186] width 145 height 8
click at [178, 182] on td "(845) 783-2212" at bounding box center [192, 186] width 28 height 8
drag, startPoint x: 165, startPoint y: 59, endPoint x: 142, endPoint y: 59, distance: 23.1
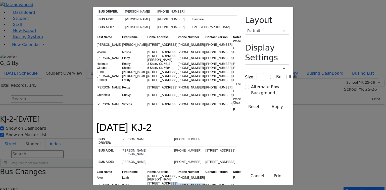
click at [143, 182] on tr "Sandel Yuda 8 Lemberg Ct. (845) 783-2212 (845) 662-2100 F" at bounding box center [169, 186] width 145 height 8
click at [147, 182] on td "8 Lemberg Ct." at bounding box center [162, 186] width 30 height 8
drag, startPoint x: 133, startPoint y: 63, endPoint x: 117, endPoint y: 63, distance: 15.1
click at [147, 189] on td "15 Lemberg Ct. #202" at bounding box center [162, 193] width 30 height 8
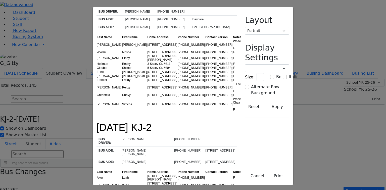
drag, startPoint x: 119, startPoint y: 82, endPoint x: 127, endPoint y: 108, distance: 26.3
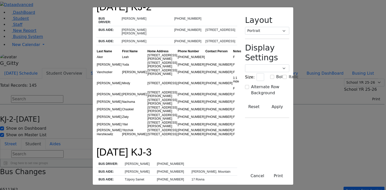
scroll to position [865, 0]
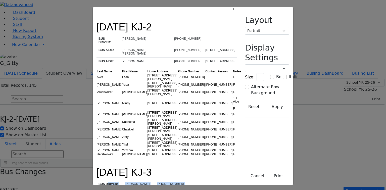
drag, startPoint x: 62, startPoint y: 29, endPoint x: 115, endPoint y: 85, distance: 76.3
drag, startPoint x: 136, startPoint y: 80, endPoint x: 99, endPoint y: 80, distance: 37.2
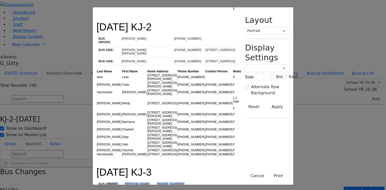
drag, startPoint x: 137, startPoint y: 52, endPoint x: 102, endPoint y: 55, distance: 35.1
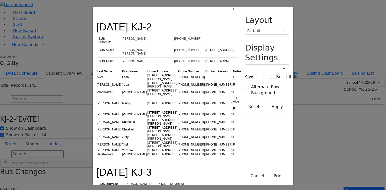
drag, startPoint x: 132, startPoint y: 65, endPoint x: 101, endPoint y: 66, distance: 31.0
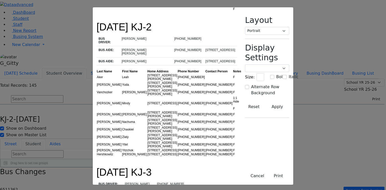
drag, startPoint x: 134, startPoint y: 111, endPoint x: 113, endPoint y: 110, distance: 20.4
click at [268, 178] on button "Cancel" at bounding box center [257, 176] width 20 height 10
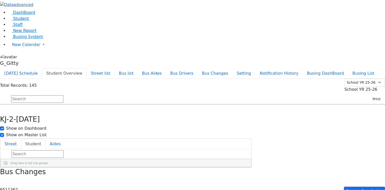
click at [138, 68] on li "Bus list" at bounding box center [125, 73] width 23 height 10
click at [138, 68] on button "Bus list" at bounding box center [125, 73] width 23 height 11
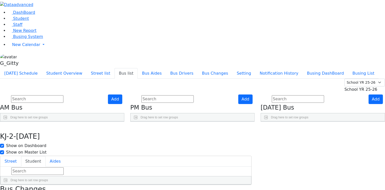
click at [369, 168] on icon "Press SPACE to select this row." at bounding box center [370, 169] width 3 height 3
click at [46, 156] on button "Student" at bounding box center [33, 161] width 24 height 11
drag, startPoint x: 148, startPoint y: 68, endPoint x: 156, endPoint y: 121, distance: 53.1
click at [5, 126] on icon "button" at bounding box center [3, 127] width 3 height 3
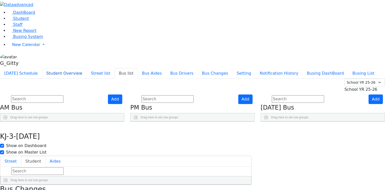
drag, startPoint x: 112, startPoint y: 7, endPoint x: 133, endPoint y: 15, distance: 21.7
click at [87, 68] on button "Student Overview" at bounding box center [64, 73] width 45 height 11
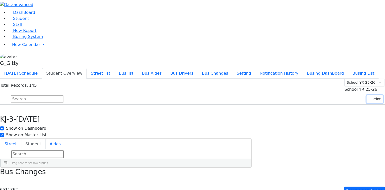
click at [374, 95] on button "Print" at bounding box center [374, 99] width 16 height 8
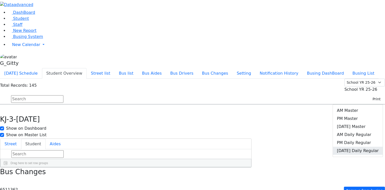
click at [361, 147] on link "[DATE] Daily Regular" at bounding box center [358, 151] width 50 height 8
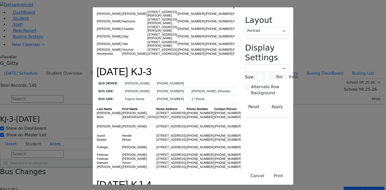
scroll to position [946, 0]
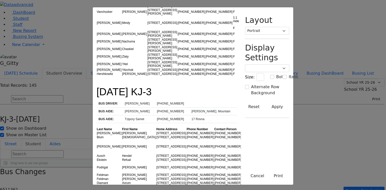
drag, startPoint x: 122, startPoint y: 76, endPoint x: 122, endPoint y: 87, distance: 10.3
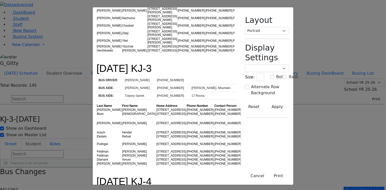
scroll to position [1006, 0]
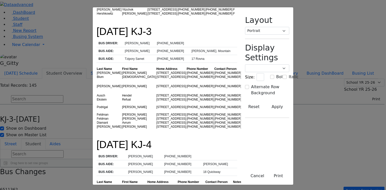
drag, startPoint x: 96, startPoint y: 115, endPoint x: 97, endPoint y: 131, distance: 15.8
drag, startPoint x: 97, startPoint y: 131, endPoint x: 96, endPoint y: 138, distance: 7.4
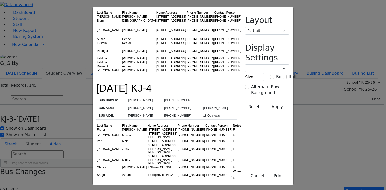
scroll to position [1086, 0]
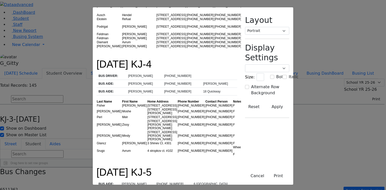
drag, startPoint x: 91, startPoint y: 123, endPoint x: 94, endPoint y: 145, distance: 22.5
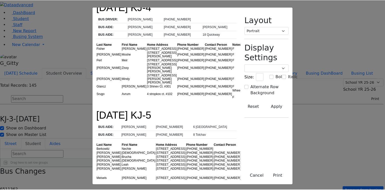
scroll to position [1147, 0]
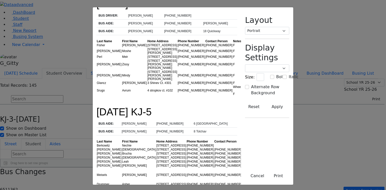
click at [268, 174] on button "Cancel" at bounding box center [257, 176] width 20 height 10
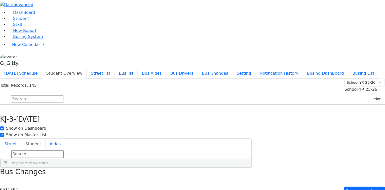
click at [138, 68] on button "Bus list" at bounding box center [125, 73] width 23 height 11
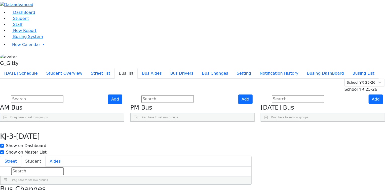
scroll to position [20, 0]
click at [369, 186] on icon "Press SPACE to select this row." at bounding box center [370, 187] width 3 height 3
click at [46, 156] on button "Student" at bounding box center [33, 161] width 24 height 11
drag, startPoint x: 147, startPoint y: 180, endPoint x: 165, endPoint y: 92, distance: 90.0
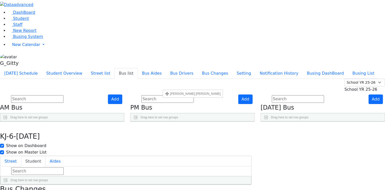
click at [5, 126] on icon "button" at bounding box center [3, 127] width 3 height 3
click at [87, 68] on button "Student Overview" at bounding box center [64, 73] width 45 height 11
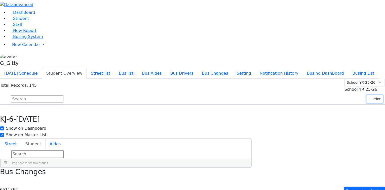
click at [374, 95] on button "Print" at bounding box center [374, 99] width 16 height 8
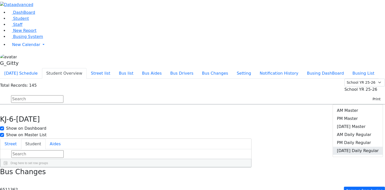
click at [357, 147] on link "[DATE] Daily Regular" at bounding box center [358, 151] width 50 height 8
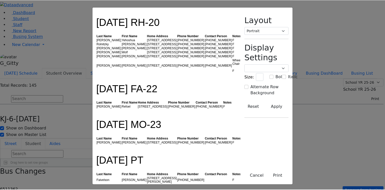
scroll to position [483, 0]
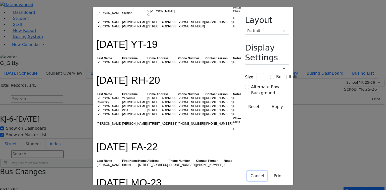
click at [268, 174] on button "Cancel" at bounding box center [257, 176] width 20 height 10
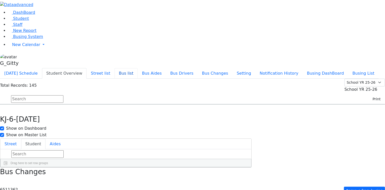
click at [138, 68] on button "Bus list" at bounding box center [125, 73] width 23 height 11
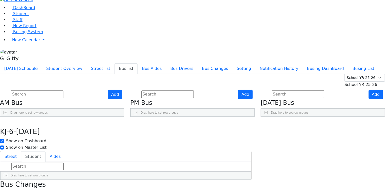
scroll to position [7, 0]
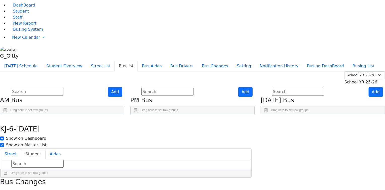
click at [169, 149] on div "Street Student Aides Undo Redo New Drag here to set row groups Drag here to set…" at bounding box center [125, 163] width 251 height 29
click at [46, 149] on button "Student" at bounding box center [33, 154] width 24 height 11
click at [5, 118] on icon "button" at bounding box center [3, 119] width 3 height 3
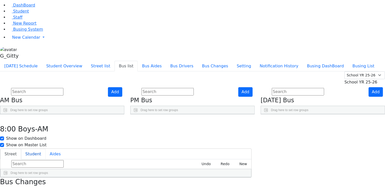
click at [46, 149] on button "Student" at bounding box center [33, 154] width 24 height 11
drag, startPoint x: 153, startPoint y: 90, endPoint x: 157, endPoint y: 117, distance: 27.5
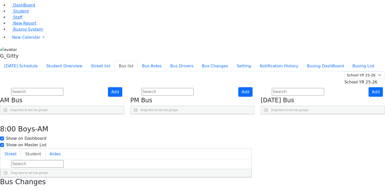
click at [64, 160] on input "text" at bounding box center [37, 164] width 52 height 8
drag, startPoint x: 133, startPoint y: 7, endPoint x: 42, endPoint y: 54, distance: 102.3
click at [5, 118] on icon "button" at bounding box center [3, 119] width 3 height 3
click at [28, 32] on span "Busing System" at bounding box center [28, 29] width 30 height 5
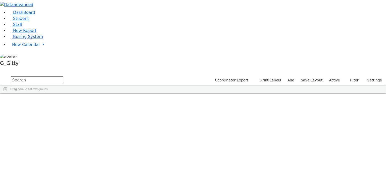
click at [20, 39] on span "Busing System" at bounding box center [28, 36] width 30 height 5
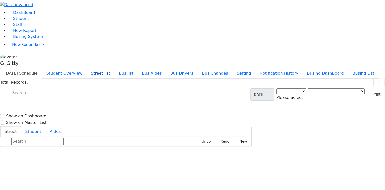
select select "3"
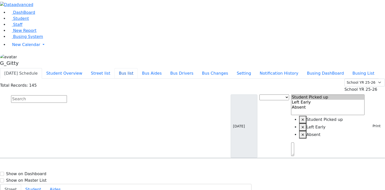
click at [138, 68] on button "Bus list" at bounding box center [125, 73] width 23 height 11
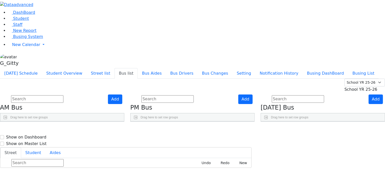
scroll to position [121, 0]
click at [357, 171] on link "Press SPACE to select this row." at bounding box center [359, 174] width 5 height 7
click at [166, 122] on div "Add AM Bus Drag here to set row groups Drag here to set column labels [GEOGRAPH…" at bounding box center [192, 108] width 391 height 27
click at [258, 122] on div "Add PM Bus Drag here to set row groups Drag here to set column labels [GEOGRAPH…" at bounding box center [192, 108] width 130 height 27
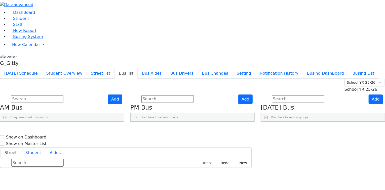
click at [275, 122] on div "Add Friday Bus Drag here to set row groups Drag here to set column labels BusNu…" at bounding box center [323, 108] width 130 height 27
click at [127, 122] on div "Add AM Bus Drag here to set row groups Drag here to set column labels BusNumber" at bounding box center [62, 108] width 130 height 27
click at [127, 112] on div "Add AM Bus Drag here to set row groups Drag here to set column labels BusNumber" at bounding box center [62, 108] width 130 height 27
click at [166, 105] on div "Add PM Bus Drag here to set row groups Drag here to set column labels BusNumber" at bounding box center [192, 108] width 130 height 27
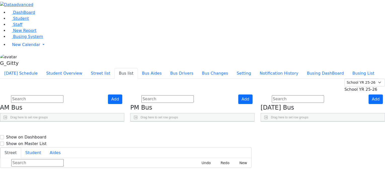
click at [258, 118] on div "Add PM Bus Drag here to set row groups Drag here to set column labels BusNumber" at bounding box center [192, 108] width 130 height 27
drag, startPoint x: 165, startPoint y: 138, endPoint x: 182, endPoint y: 142, distance: 17.2
click at [165, 122] on div "Add PM Bus Drag here to set row groups Drag here to set column labels BusNumber" at bounding box center [192, 108] width 130 height 27
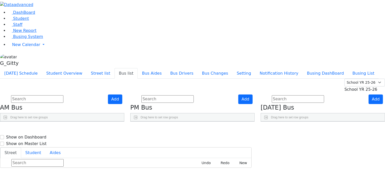
click at [228, 174] on use "Press SPACE to select this row." at bounding box center [228, 174] width 0 height 0
click at [180, 95] on input "text" at bounding box center [167, 99] width 52 height 8
click at [18, 27] on span "Staff" at bounding box center [17, 24] width 9 height 5
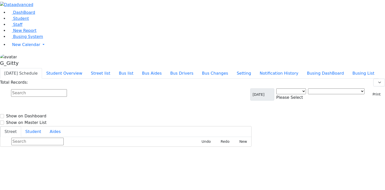
select select "3"
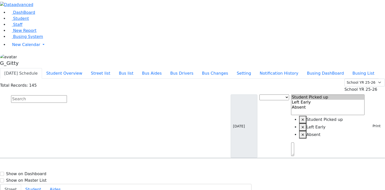
click at [67, 95] on input "text" at bounding box center [39, 99] width 56 height 8
type input "[PERSON_NAME]"
click at [40, 166] on h6 "[PERSON_NAME]" at bounding box center [21, 168] width 37 height 5
select select
drag, startPoint x: 366, startPoint y: 80, endPoint x: 363, endPoint y: 81, distance: 3.3
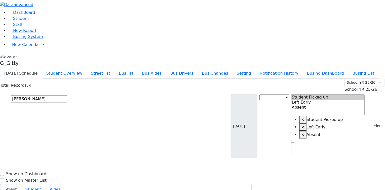
type input "[PHONE_NUMBER]"
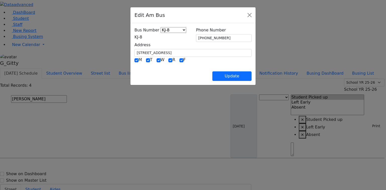
click at [142, 36] on span "KJ-8" at bounding box center [139, 37] width 8 height 5
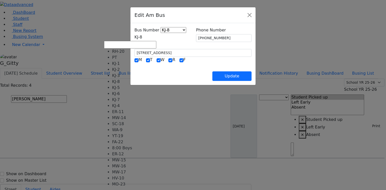
scroll to position [46, 0]
select select "433"
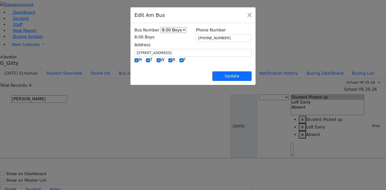
click at [183, 71] on div "Update" at bounding box center [193, 72] width 117 height 18
click at [187, 66] on div "Update" at bounding box center [193, 72] width 117 height 18
click at [252, 76] on button "Update" at bounding box center [232, 76] width 39 height 10
select select
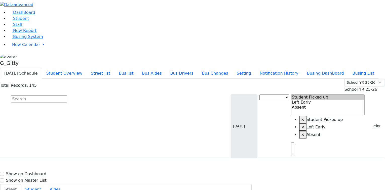
click at [67, 95] on input "text" at bounding box center [39, 99] width 56 height 8
type input "shaye"
click at [17, 173] on icon "Press SPACE to select this row." at bounding box center [17, 175] width 0 height 4
select select
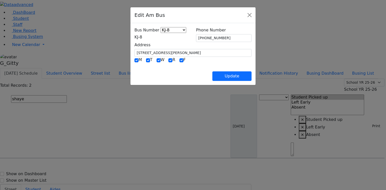
click at [135, 36] on span "KJ-8" at bounding box center [139, 37] width 8 height 5
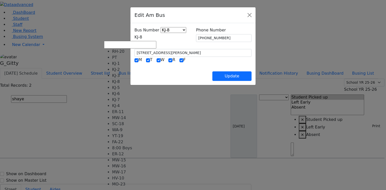
select select "433"
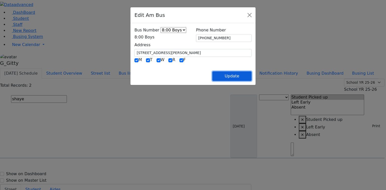
drag, startPoint x: 252, startPoint y: 73, endPoint x: 164, endPoint y: 49, distance: 91.7
click at [252, 73] on button "Update" at bounding box center [232, 76] width 39 height 10
select select
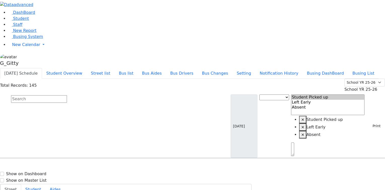
click at [67, 95] on input "text" at bounding box center [39, 99] width 56 height 8
type input "goldman"
click at [49, 178] on h6 "Goldman Refual" at bounding box center [26, 180] width 46 height 5
select select
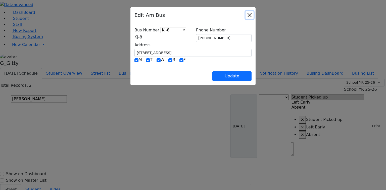
click at [254, 17] on button "Close" at bounding box center [250, 15] width 8 height 8
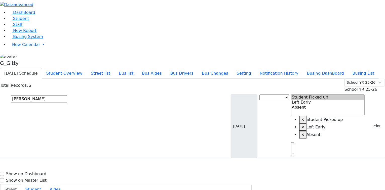
type input "(845) 782-8653"
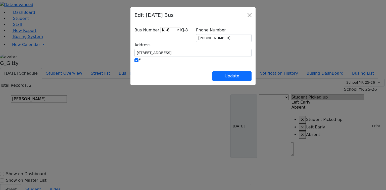
click at [180, 32] on span "KJ-8" at bounding box center [184, 30] width 8 height 5
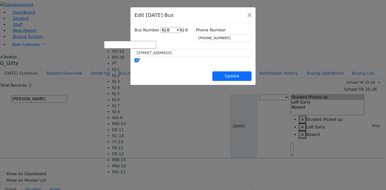
scroll to position [37, 0]
click at [254, 17] on button "Close" at bounding box center [250, 15] width 8 height 8
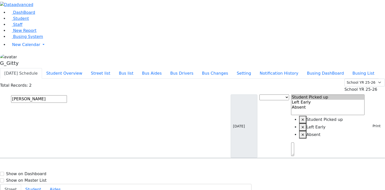
type input "(845) 782-8653"
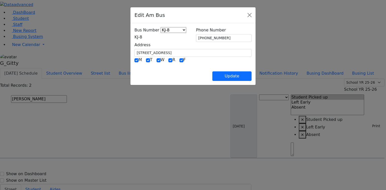
click at [142, 37] on span "KJ-8" at bounding box center [139, 37] width 8 height 5
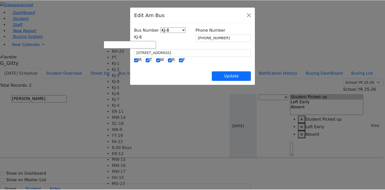
scroll to position [46, 0]
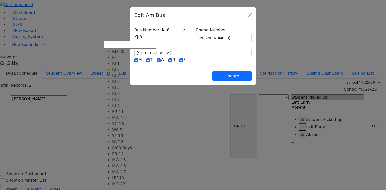
select select "433"
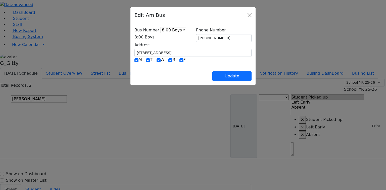
click at [202, 63] on div "Update" at bounding box center [193, 72] width 117 height 18
click at [252, 76] on button "Update" at bounding box center [232, 76] width 39 height 10
select select
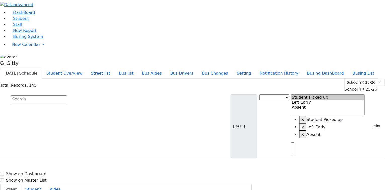
click at [67, 95] on input "text" at bounding box center [39, 99] width 56 height 8
click at [138, 68] on button "Bus list" at bounding box center [125, 73] width 23 height 11
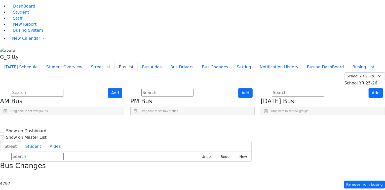
scroll to position [7, 0]
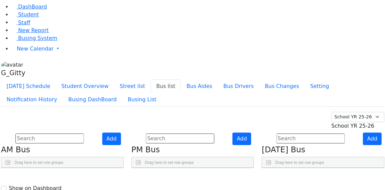
scroll to position [0, 0]
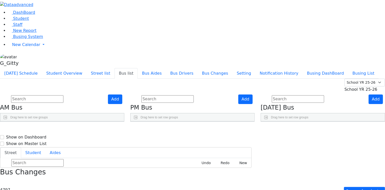
click at [18, 39] on span "Busing System" at bounding box center [28, 36] width 30 height 5
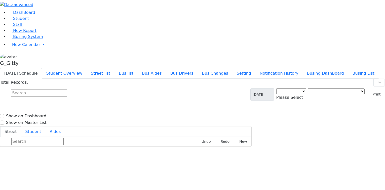
select select "3"
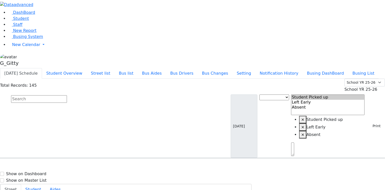
click at [67, 95] on input "text" at bounding box center [39, 99] width 56 height 8
click at [138, 68] on button "Bus list" at bounding box center [125, 73] width 23 height 11
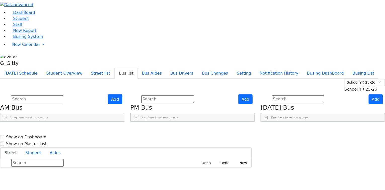
drag, startPoint x: 74, startPoint y: 44, endPoint x: 66, endPoint y: 46, distance: 8.1
click at [63, 95] on input "text" at bounding box center [37, 99] width 52 height 8
click at [31, 39] on span "Busing System" at bounding box center [28, 36] width 30 height 5
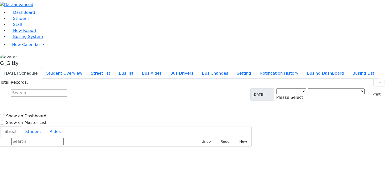
select select "3"
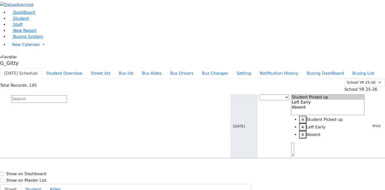
click at [67, 95] on input "text" at bounding box center [39, 99] width 56 height 8
click at [138, 68] on button "Bus list" at bounding box center [125, 73] width 23 height 11
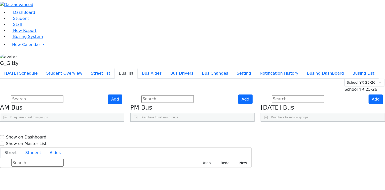
scroll to position [80, 0]
drag, startPoint x: 355, startPoint y: 153, endPoint x: 351, endPoint y: 147, distance: 6.6
click at [234, 169] on div "Press SPACE to select this row." at bounding box center [229, 175] width 10 height 13
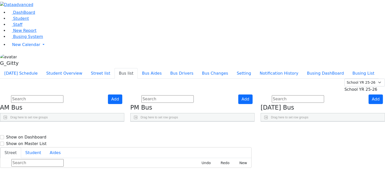
click at [231, 174] on icon "Press SPACE to deselect this row." at bounding box center [229, 175] width 3 height 3
drag, startPoint x: 123, startPoint y: 34, endPoint x: 69, endPoint y: 51, distance: 56.3
click at [63, 95] on input "text" at bounding box center [37, 99] width 52 height 8
click at [28, 39] on span "Busing System" at bounding box center [28, 36] width 30 height 5
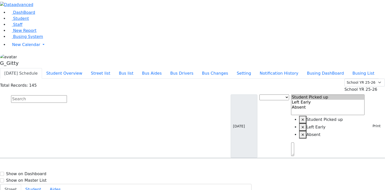
click at [67, 95] on input "text" at bounding box center [39, 99] width 56 height 8
click at [338, 68] on button "Busing DashBoard" at bounding box center [326, 73] width 46 height 11
drag, startPoint x: 100, startPoint y: 44, endPoint x: 94, endPoint y: 46, distance: 6.4
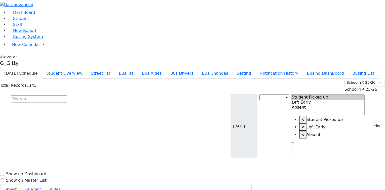
click at [67, 95] on input "text" at bounding box center [39, 99] width 56 height 8
click at [38, 39] on link "Busing System" at bounding box center [25, 36] width 35 height 5
click at [67, 95] on input "text" at bounding box center [39, 99] width 56 height 8
click at [138, 68] on button "Bus list" at bounding box center [125, 73] width 23 height 11
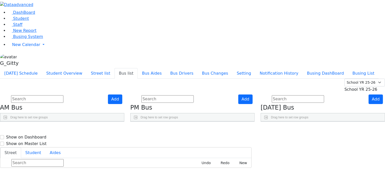
scroll to position [55, 0]
click at [101, 177] on icon "Press SPACE to select this row." at bounding box center [99, 178] width 3 height 3
click at [63, 95] on input "text" at bounding box center [37, 99] width 52 height 8
drag, startPoint x: 97, startPoint y: 42, endPoint x: 106, endPoint y: 54, distance: 15.1
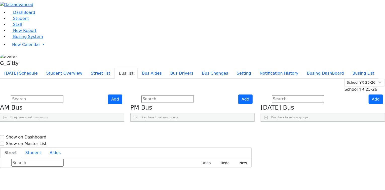
click at [63, 95] on input "text" at bounding box center [37, 99] width 52 height 8
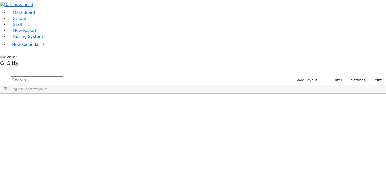
click at [63, 76] on input "text" at bounding box center [37, 80] width 52 height 8
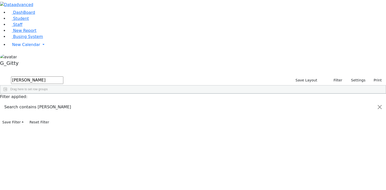
type input "[PERSON_NAME]"
click at [46, 102] on div "[PERSON_NAME]" at bounding box center [35, 105] width 23 height 7
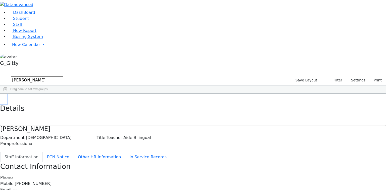
drag, startPoint x: 76, startPoint y: 10, endPoint x: 74, endPoint y: 12, distance: 3.7
click at [7, 94] on button "button" at bounding box center [3, 99] width 7 height 11
click at [63, 76] on input "kelln" at bounding box center [37, 80] width 52 height 8
click at [26, 39] on link "Busing System" at bounding box center [25, 36] width 35 height 5
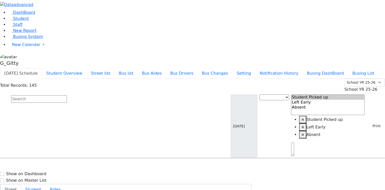
click at [67, 95] on input "text" at bounding box center [39, 99] width 56 height 8
click at [111, 68] on ul "[DATE] Schedule Student Overview Street list Bus list Bus Aides Bus Drivers Bus…" at bounding box center [189, 73] width 378 height 11
click at [87, 68] on button "Student Overview" at bounding box center [64, 73] width 45 height 11
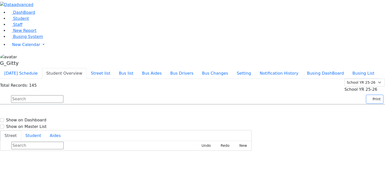
click at [371, 95] on button "Print" at bounding box center [374, 99] width 16 height 8
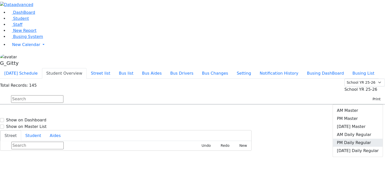
click at [359, 139] on link "PM Daily Regular" at bounding box center [358, 143] width 50 height 8
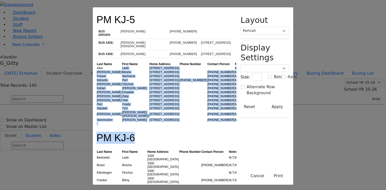
drag, startPoint x: 67, startPoint y: 53, endPoint x: 161, endPoint y: 130, distance: 121.5
click at [149, 102] on td "1 Hamaspik Way" at bounding box center [164, 104] width 30 height 4
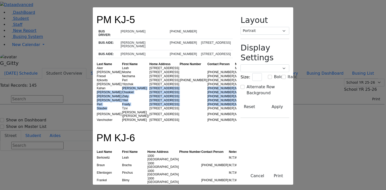
drag, startPoint x: 70, startPoint y: 96, endPoint x: 75, endPoint y: 101, distance: 7.1
click at [97, 101] on tbody "Aker Leah 1 Hamaspik Way M,T,W,R Dana Moshe 1 Hamaspik Way (845) 248-4880 M,T,W…" at bounding box center [172, 94] width 150 height 56
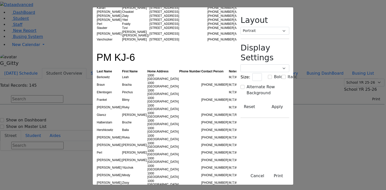
click at [122, 119] on td "Bruche" at bounding box center [134, 123] width 25 height 8
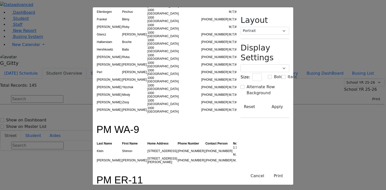
drag, startPoint x: 86, startPoint y: 92, endPoint x: 90, endPoint y: 95, distance: 5.3
click at [122, 146] on td "Shimon" at bounding box center [134, 151] width 25 height 11
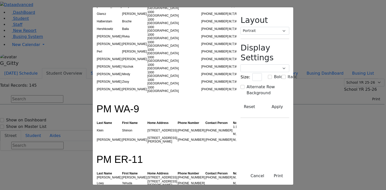
scroll to position [221, 0]
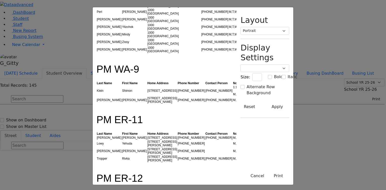
drag, startPoint x: 64, startPoint y: 118, endPoint x: 86, endPoint y: 131, distance: 25.8
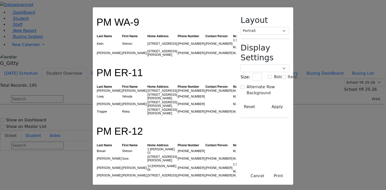
scroll to position [302, 0]
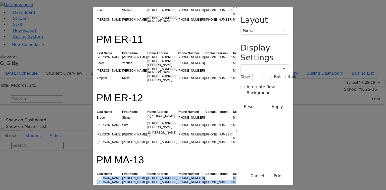
drag, startPoint x: 59, startPoint y: 90, endPoint x: 68, endPoint y: 98, distance: 11.6
click at [97, 184] on div at bounding box center [165, 186] width 136 height 4
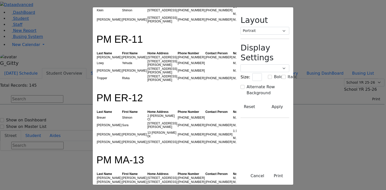
scroll to position [342, 0]
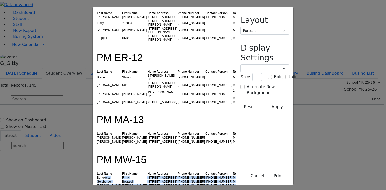
drag, startPoint x: 61, startPoint y: 85, endPoint x: 88, endPoint y: 115, distance: 40.6
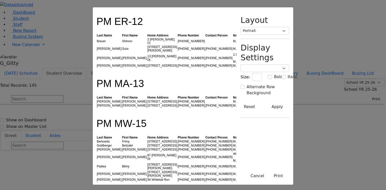
scroll to position [402, 0]
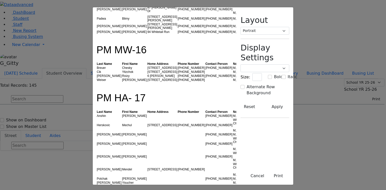
scroll to position [563, 0]
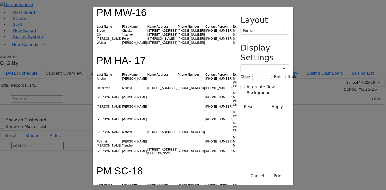
drag, startPoint x: 65, startPoint y: 85, endPoint x: 75, endPoint y: 104, distance: 21.4
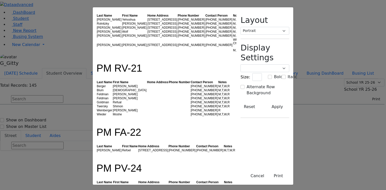
scroll to position [865, 0]
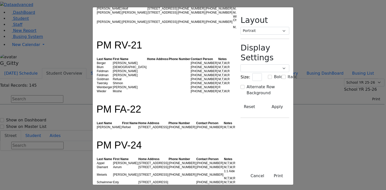
drag, startPoint x: 61, startPoint y: 81, endPoint x: 71, endPoint y: 110, distance: 30.5
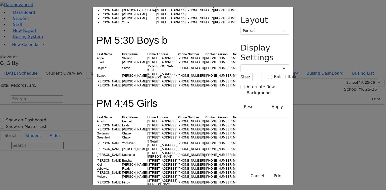
scroll to position [1187, 0]
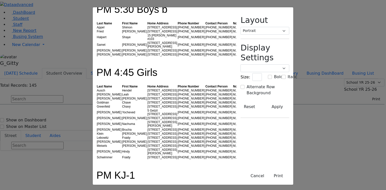
drag, startPoint x: 73, startPoint y: 94, endPoint x: 87, endPoint y: 110, distance: 21.6
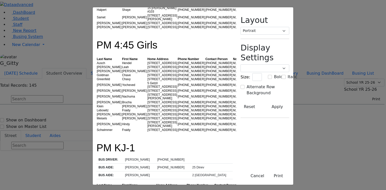
scroll to position [1247, 0]
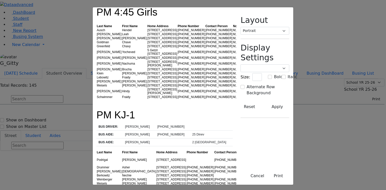
drag, startPoint x: 70, startPoint y: 95, endPoint x: 96, endPoint y: 121, distance: 36.6
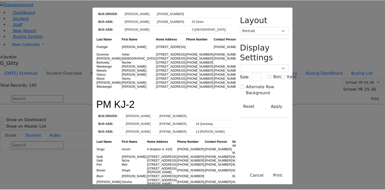
scroll to position [1375, 0]
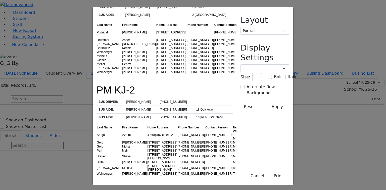
drag, startPoint x: 79, startPoint y: 136, endPoint x: 96, endPoint y: 157, distance: 27.1
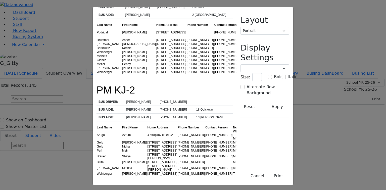
drag, startPoint x: 65, startPoint y: 131, endPoint x: 99, endPoint y: 170, distance: 51.8
drag, startPoint x: 99, startPoint y: 152, endPoint x: 97, endPoint y: 156, distance: 4.0
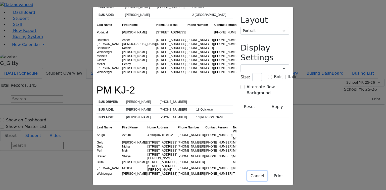
click at [268, 175] on button "Cancel" at bounding box center [257, 176] width 20 height 10
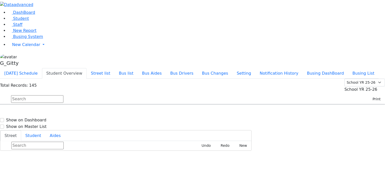
click at [63, 95] on input "text" at bounding box center [37, 99] width 52 height 8
drag, startPoint x: 27, startPoint y: 45, endPoint x: 30, endPoint y: 45, distance: 3.4
click at [22, 27] on link "Staff" at bounding box center [15, 24] width 14 height 5
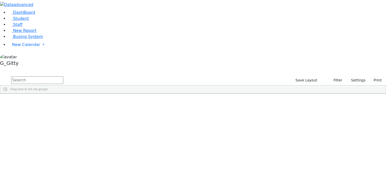
click at [63, 76] on input "text" at bounding box center [37, 80] width 52 height 8
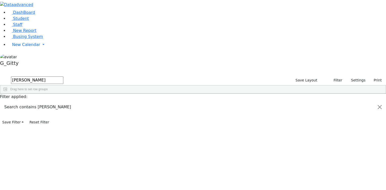
type input "[PERSON_NAME]"
click at [46, 102] on div "[PERSON_NAME]" at bounding box center [35, 105] width 23 height 7
click at [46, 102] on div "Kellner" at bounding box center [35, 105] width 23 height 7
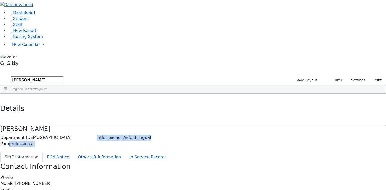
drag, startPoint x: 209, startPoint y: 45, endPoint x: 160, endPoint y: 43, distance: 48.8
click at [158, 135] on div "Department Female Paraprofessional Title Teacher Aide Bilingual" at bounding box center [193, 141] width 386 height 12
click at [151, 135] on div "Title Teacher Aide Bilingual" at bounding box center [124, 141] width 54 height 12
click at [208, 135] on div "Department Female Paraprofessional Title Teacher Aide Bilingual" at bounding box center [193, 141] width 386 height 12
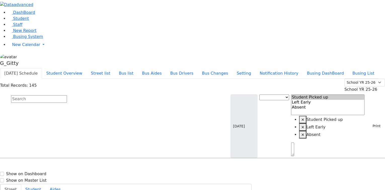
click at [67, 95] on input "text" at bounding box center [39, 99] width 56 height 8
click at [368, 122] on button "Print" at bounding box center [374, 126] width 16 height 8
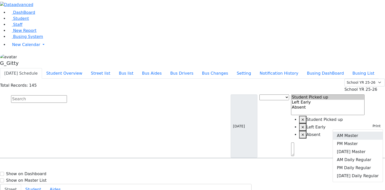
click at [360, 132] on link "AM Master" at bounding box center [358, 136] width 50 height 8
